Goal: Task Accomplishment & Management: Manage account settings

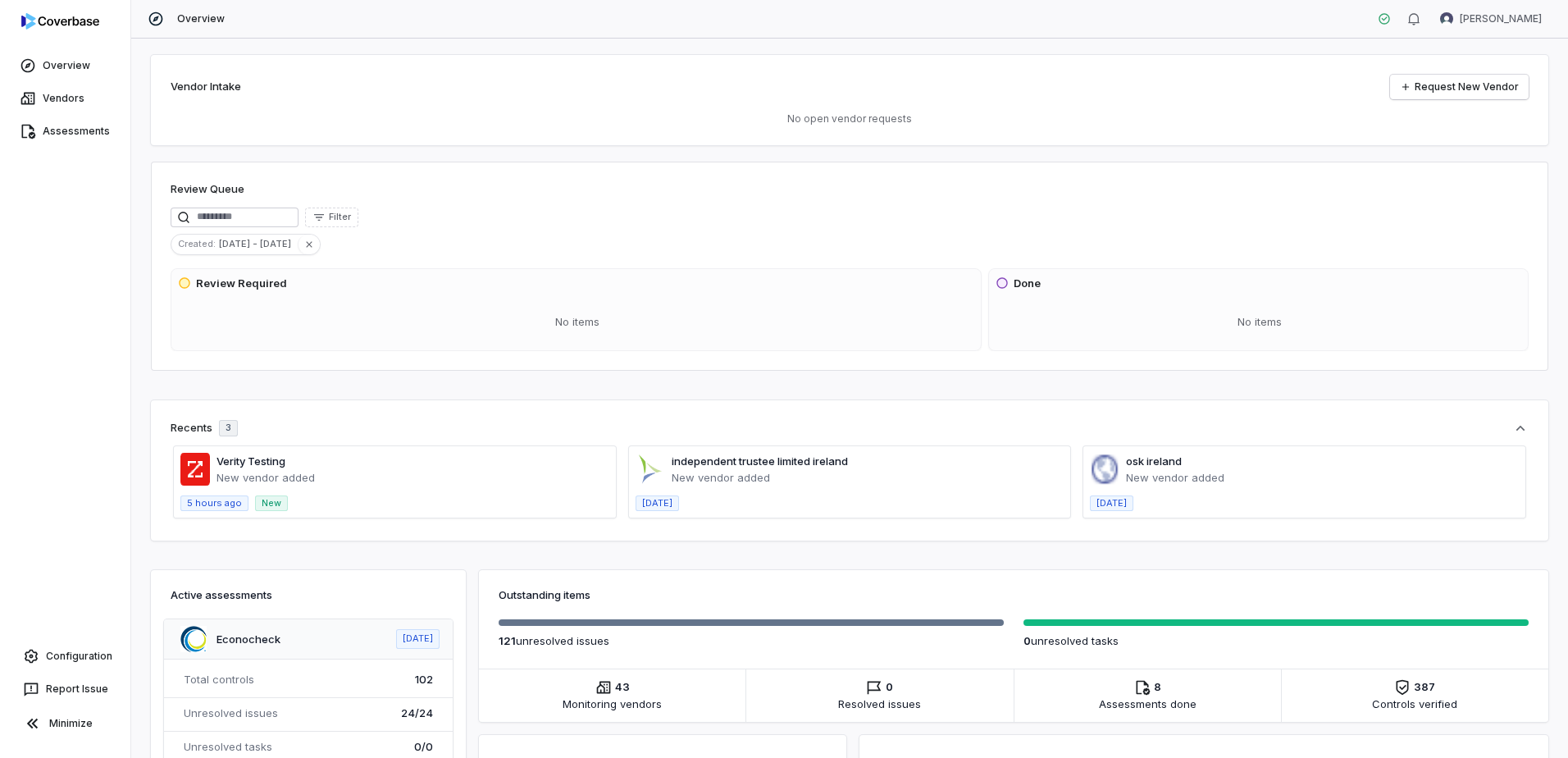
click at [269, 683] on span at bounding box center [309, 708] width 289 height 178
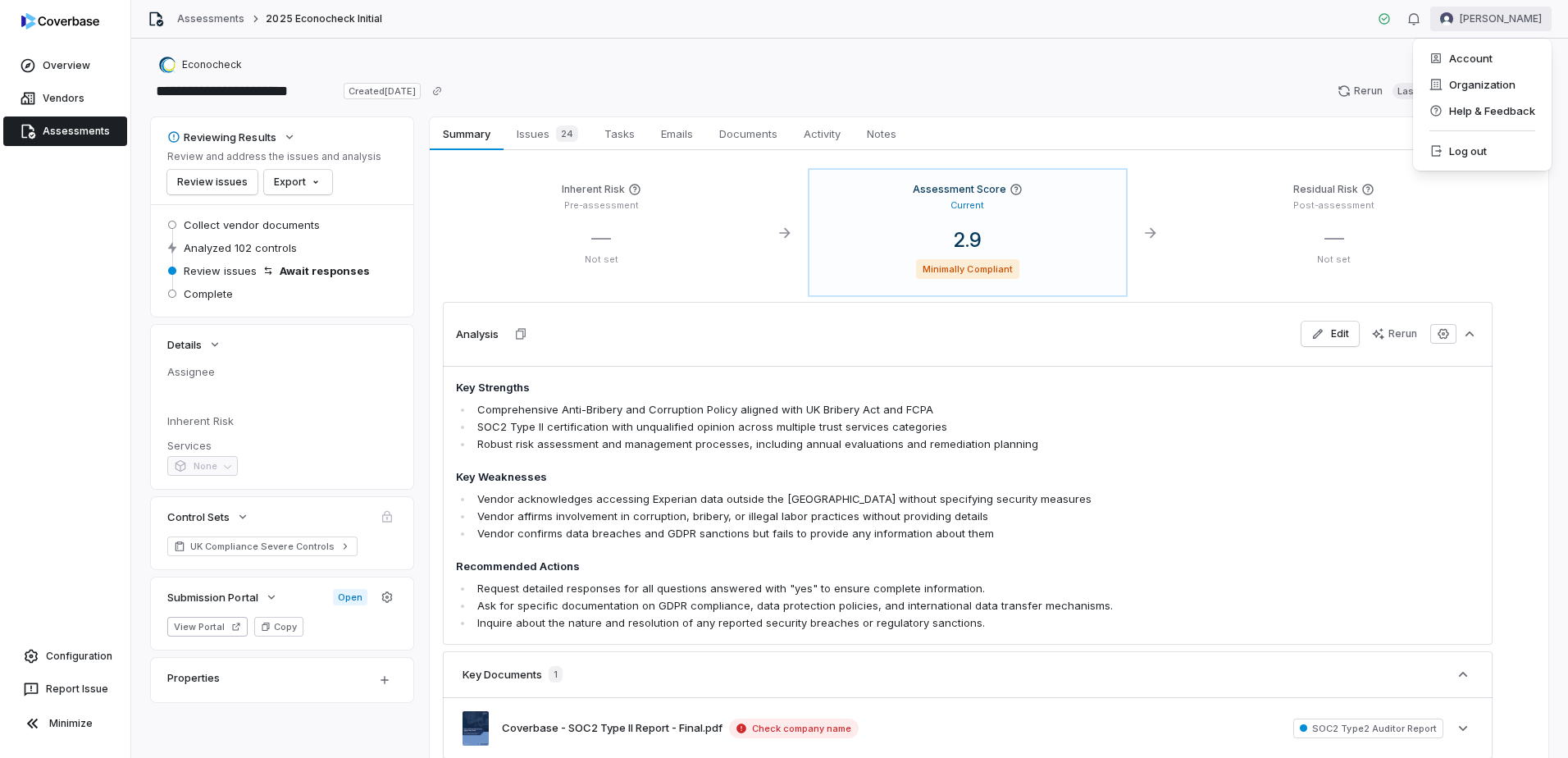
click at [1452, 19] on html "**********" at bounding box center [784, 379] width 1568 height 758
click at [1454, 65] on div "Account" at bounding box center [1482, 58] width 126 height 27
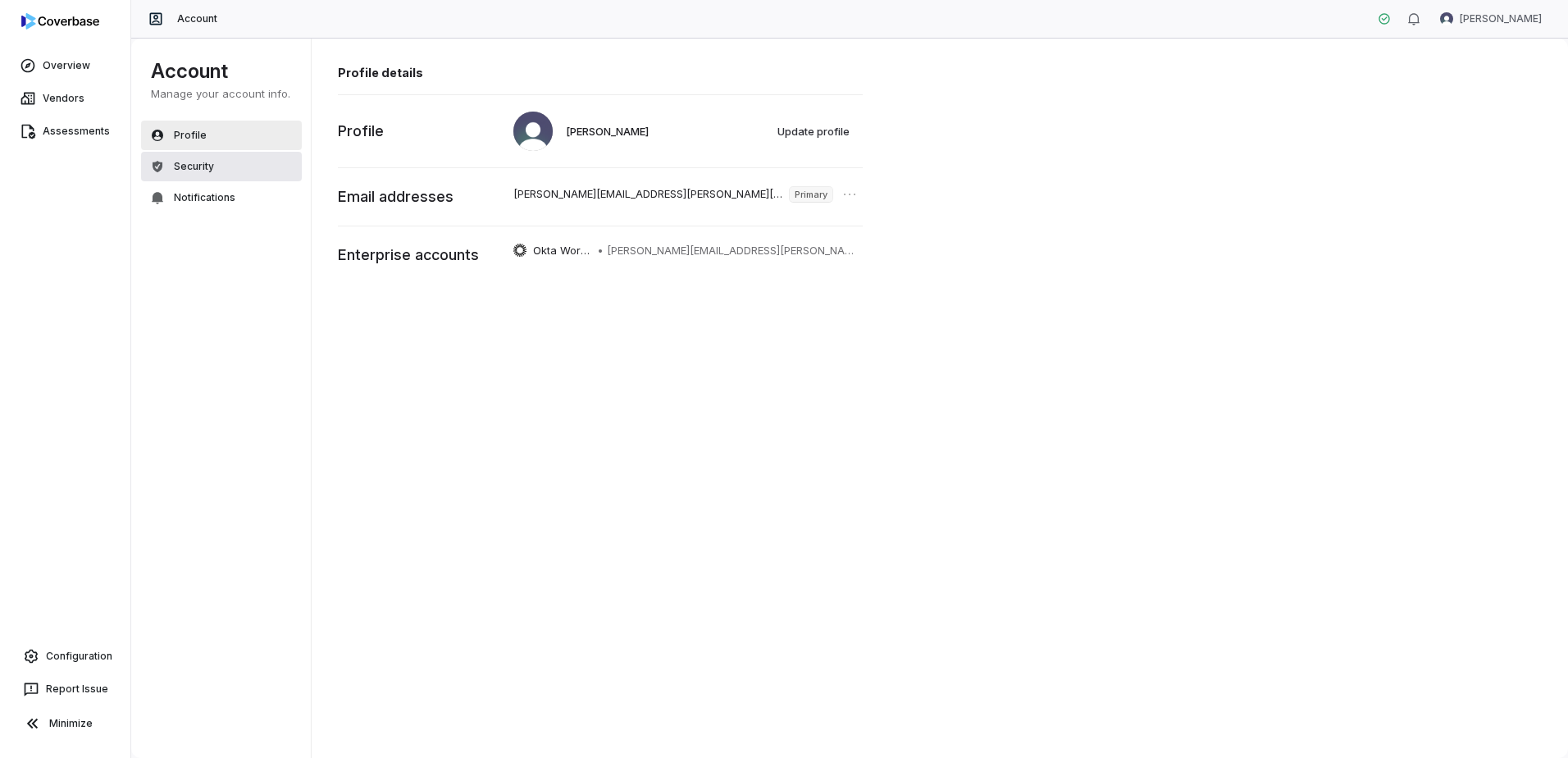
click at [212, 158] on button "Security" at bounding box center [221, 166] width 161 height 29
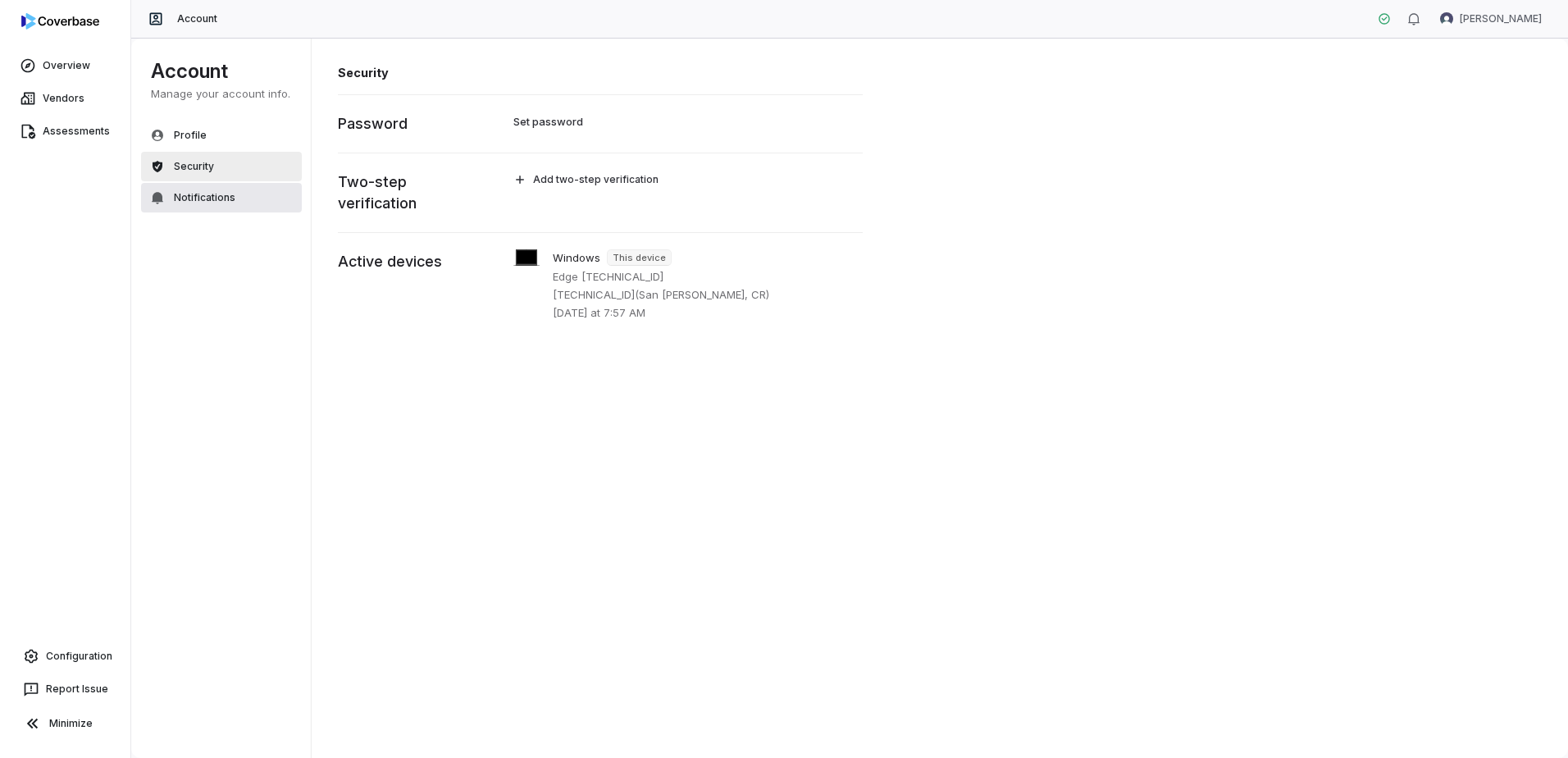
click at [208, 191] on span "Notifications" at bounding box center [205, 197] width 62 height 13
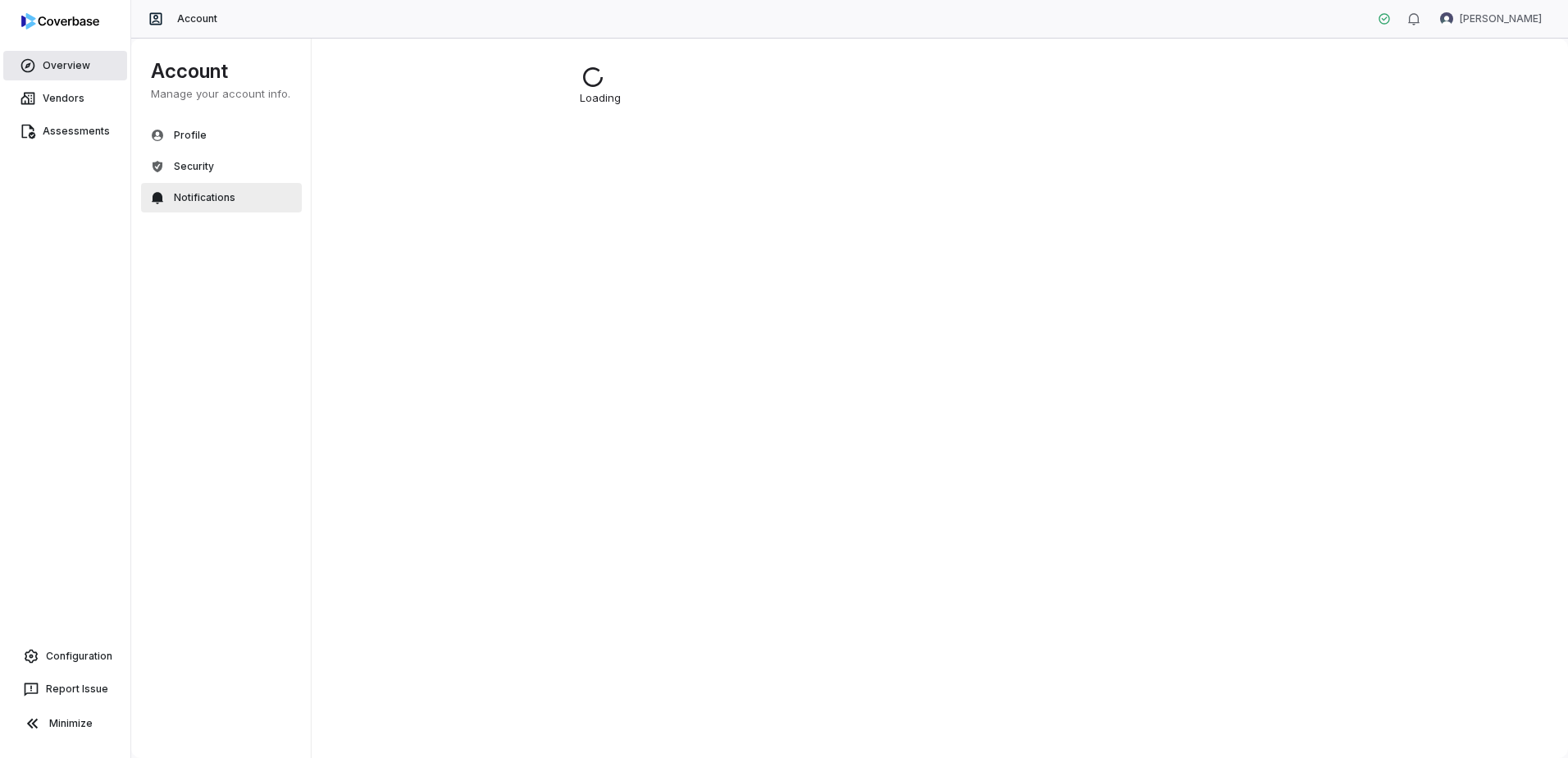
click at [70, 55] on link "Overview" at bounding box center [65, 65] width 124 height 29
